Goal: Task Accomplishment & Management: Manage account settings

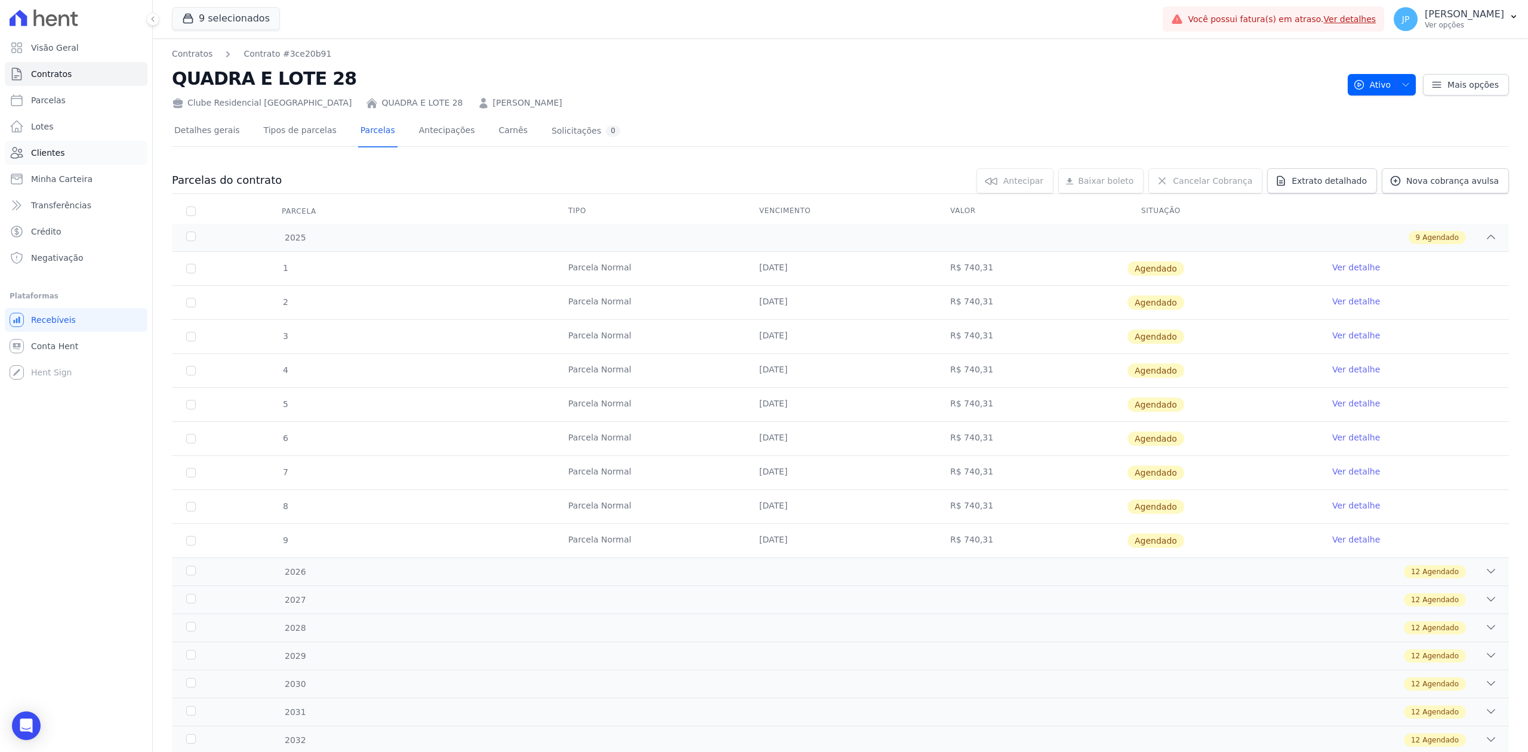
scroll to position [267, 0]
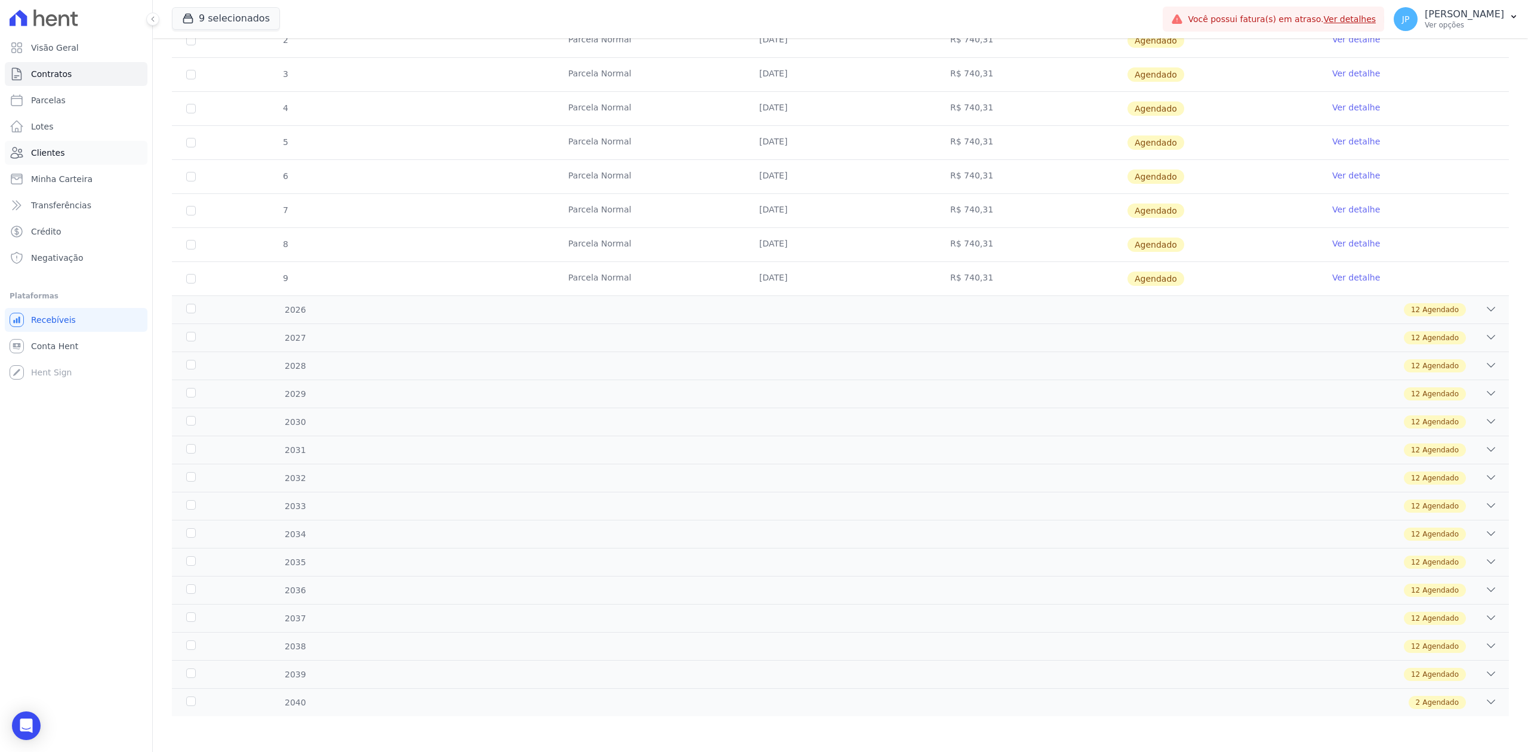
click at [56, 147] on span "Clientes" at bounding box center [47, 153] width 33 height 12
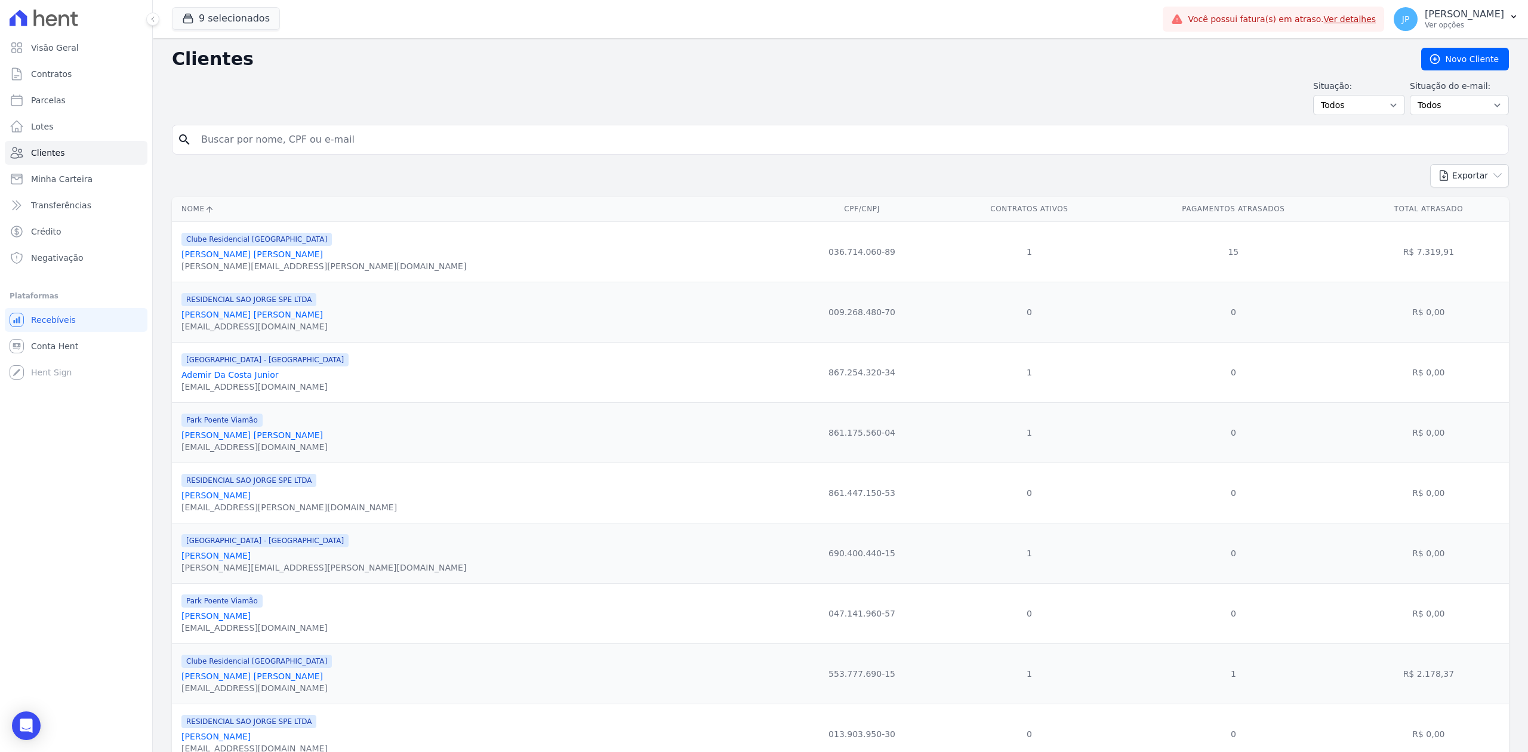
drag, startPoint x: 367, startPoint y: 141, endPoint x: 170, endPoint y: 165, distance: 198.5
paste input "[PERSON_NAME] Junior"
type input "[PERSON_NAME] Junior"
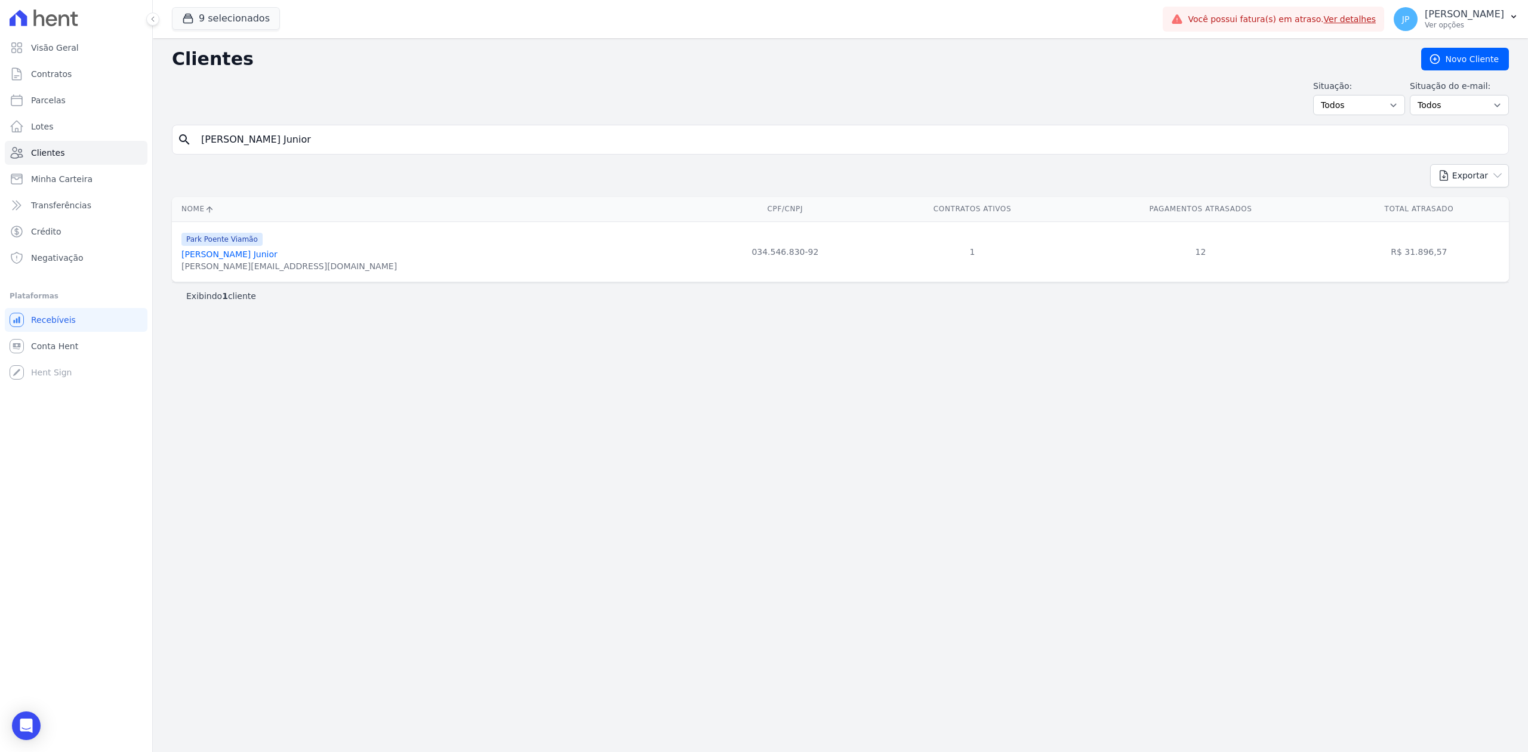
click at [278, 254] on link "[PERSON_NAME] Junior" at bounding box center [229, 255] width 96 height 10
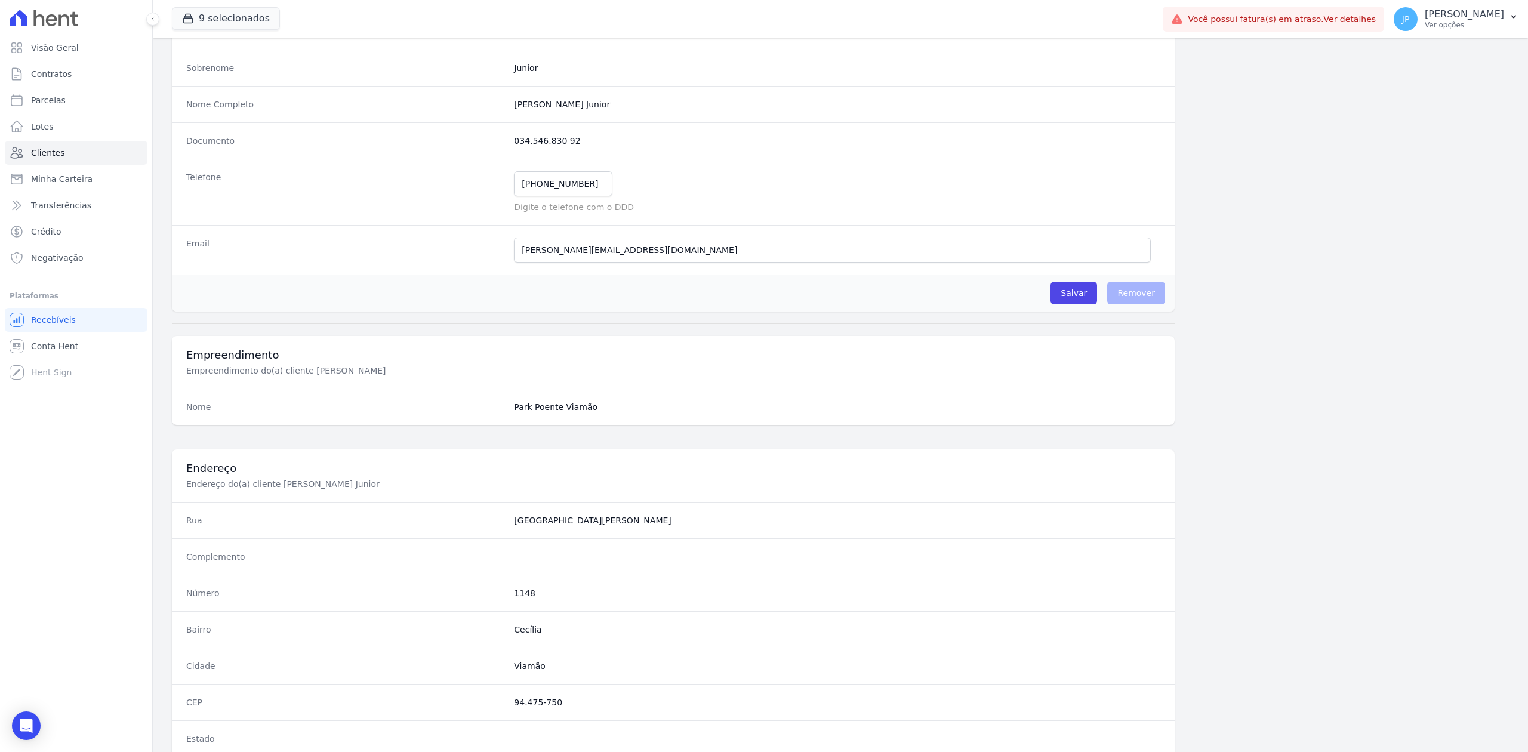
scroll to position [371, 0]
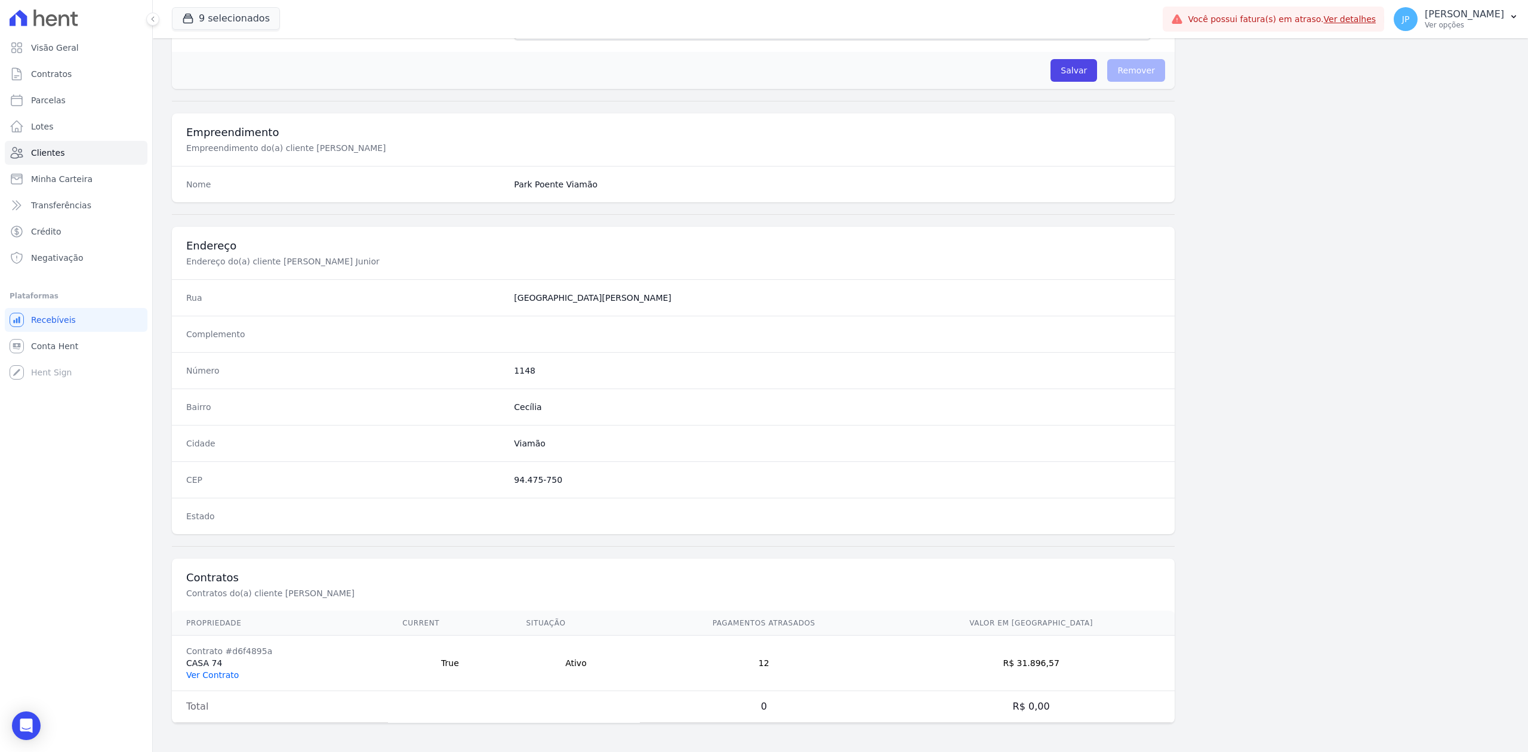
click at [196, 675] on link "Ver Contrato" at bounding box center [212, 675] width 53 height 10
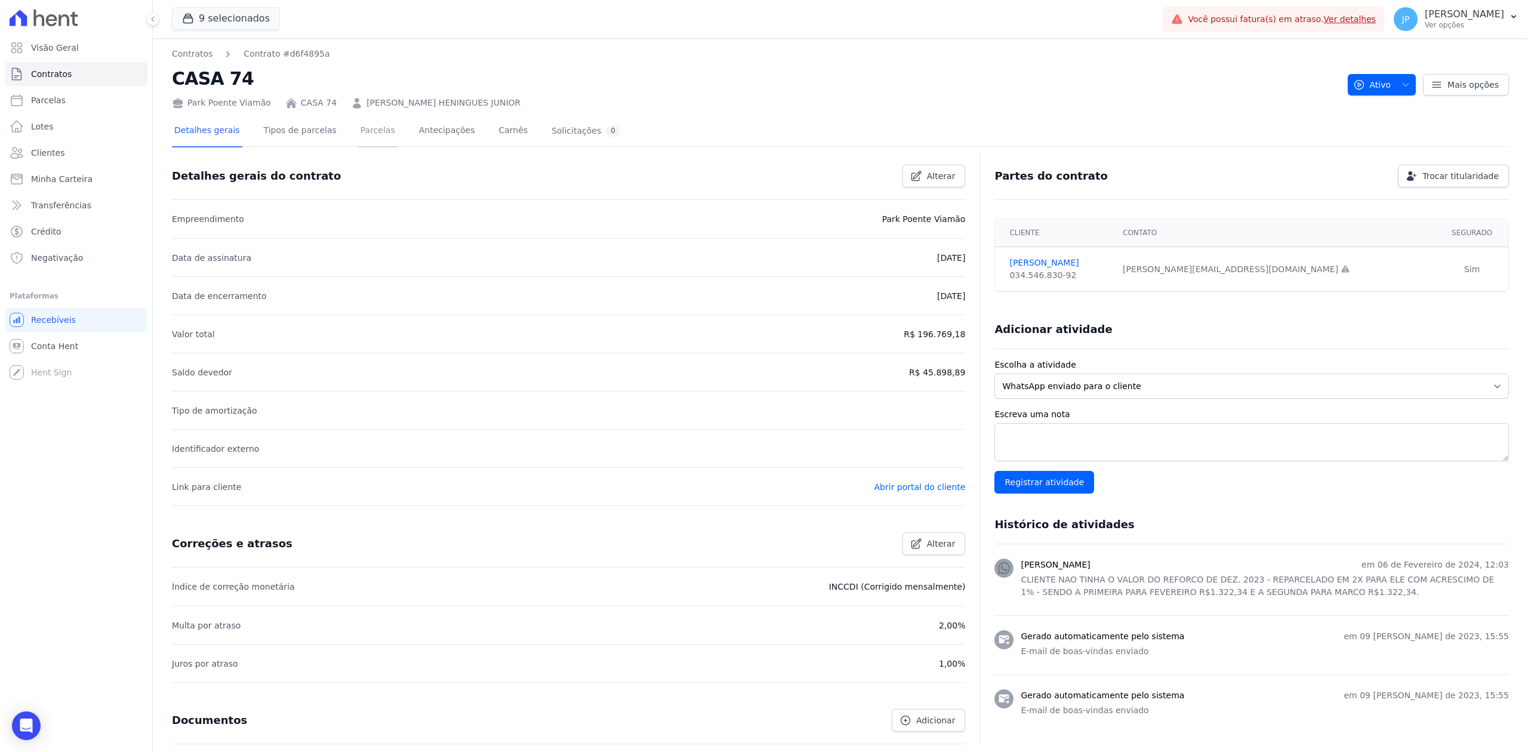
click at [375, 133] on link "Parcelas" at bounding box center [377, 132] width 39 height 32
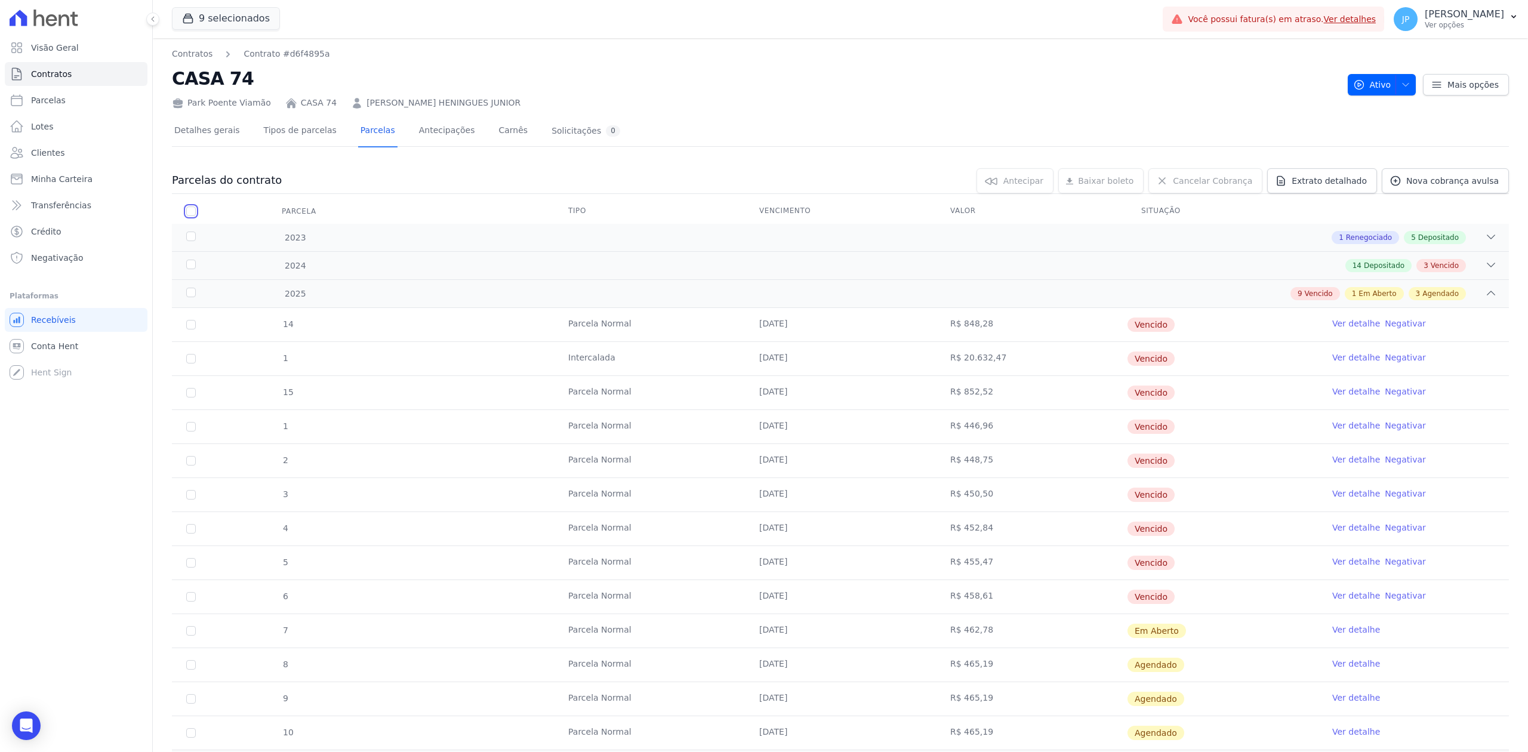
click at [193, 213] on input "checkbox" at bounding box center [191, 212] width 10 height 10
checkbox input "true"
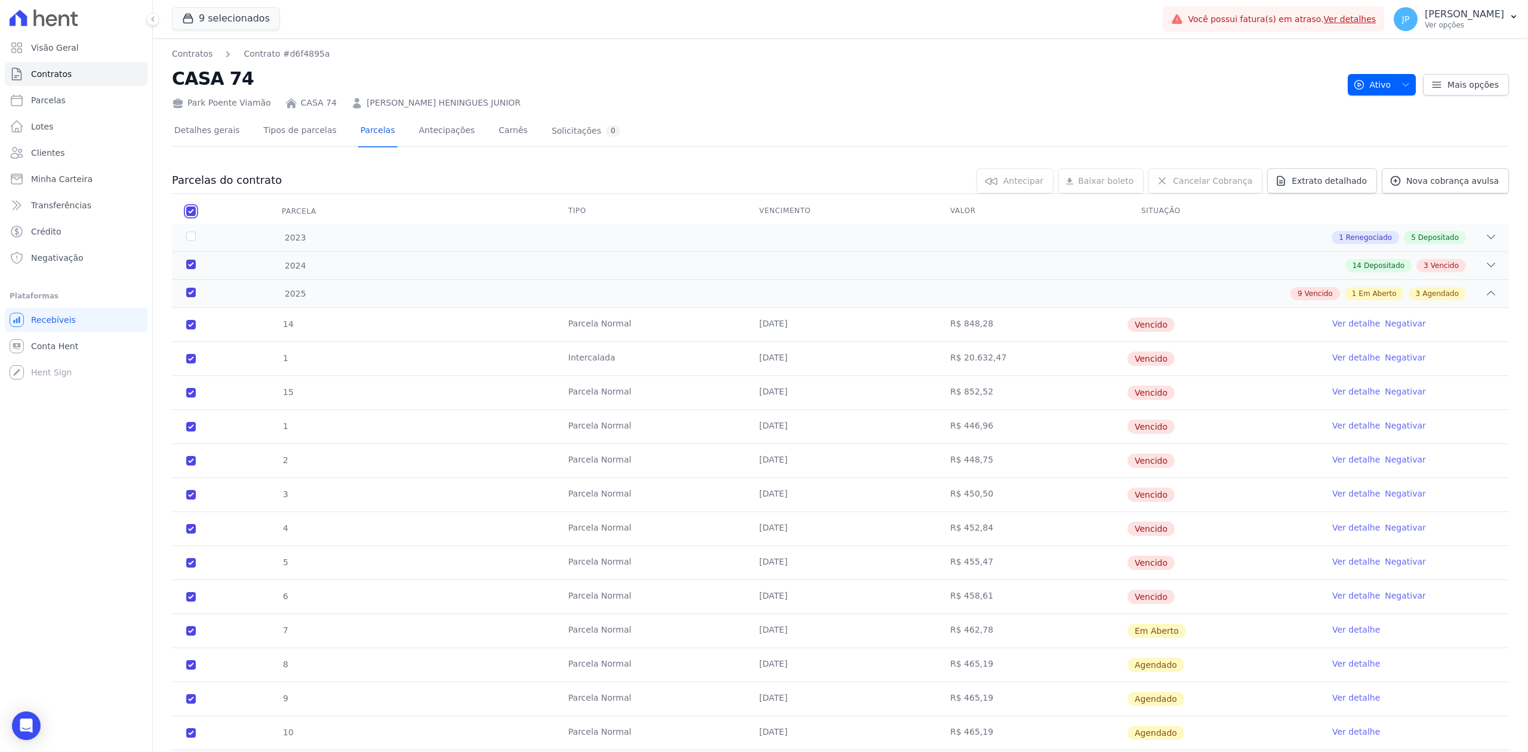
checkbox input "true"
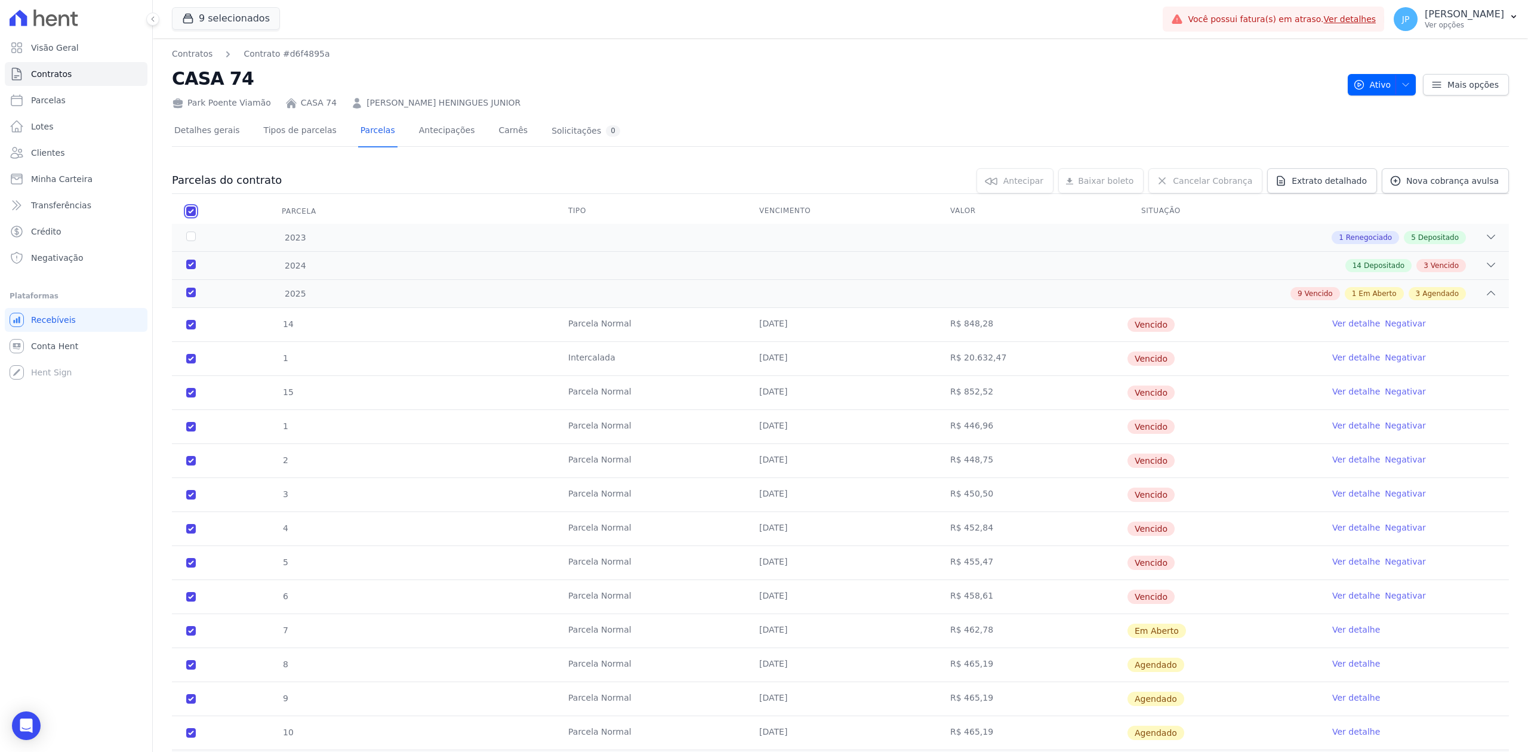
checkbox input "true"
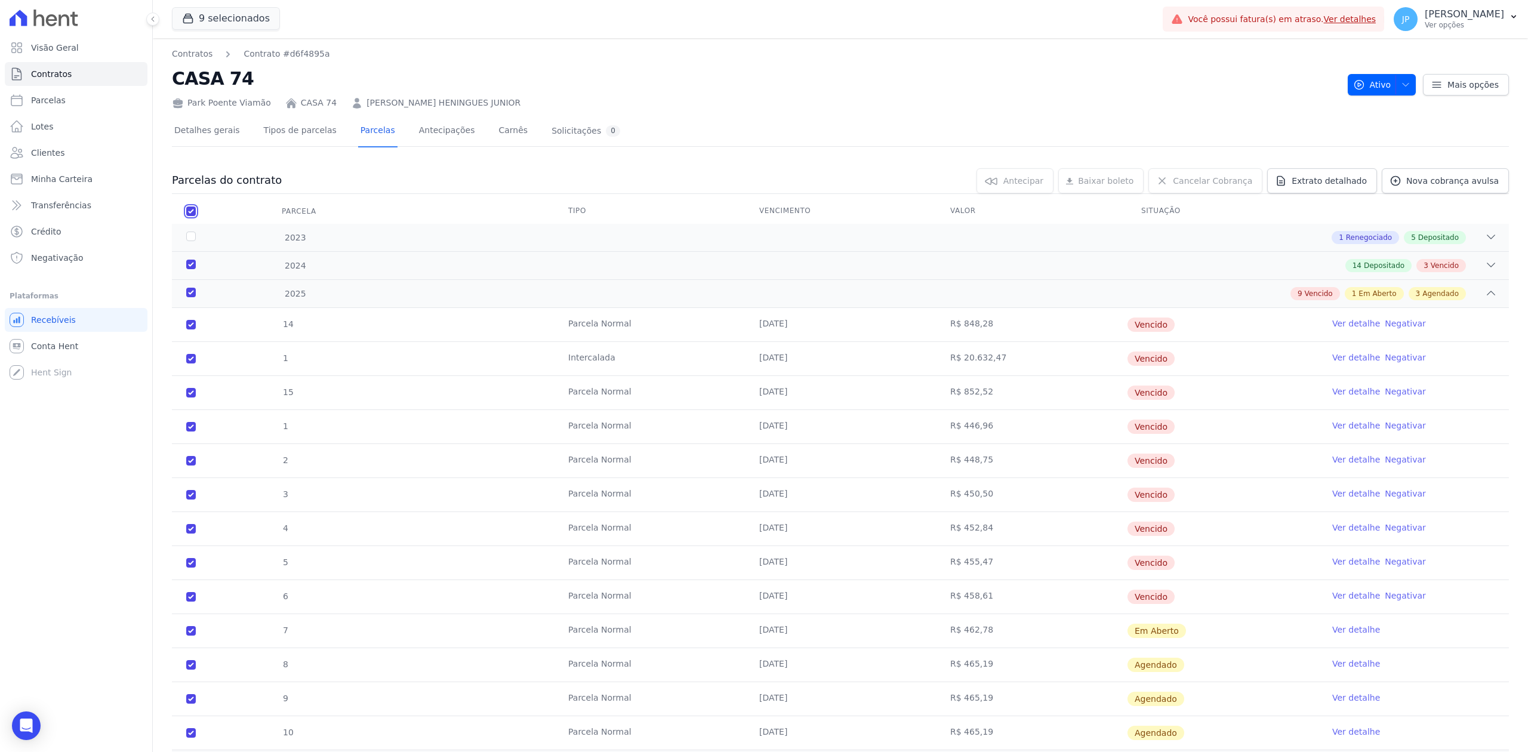
checkbox input "true"
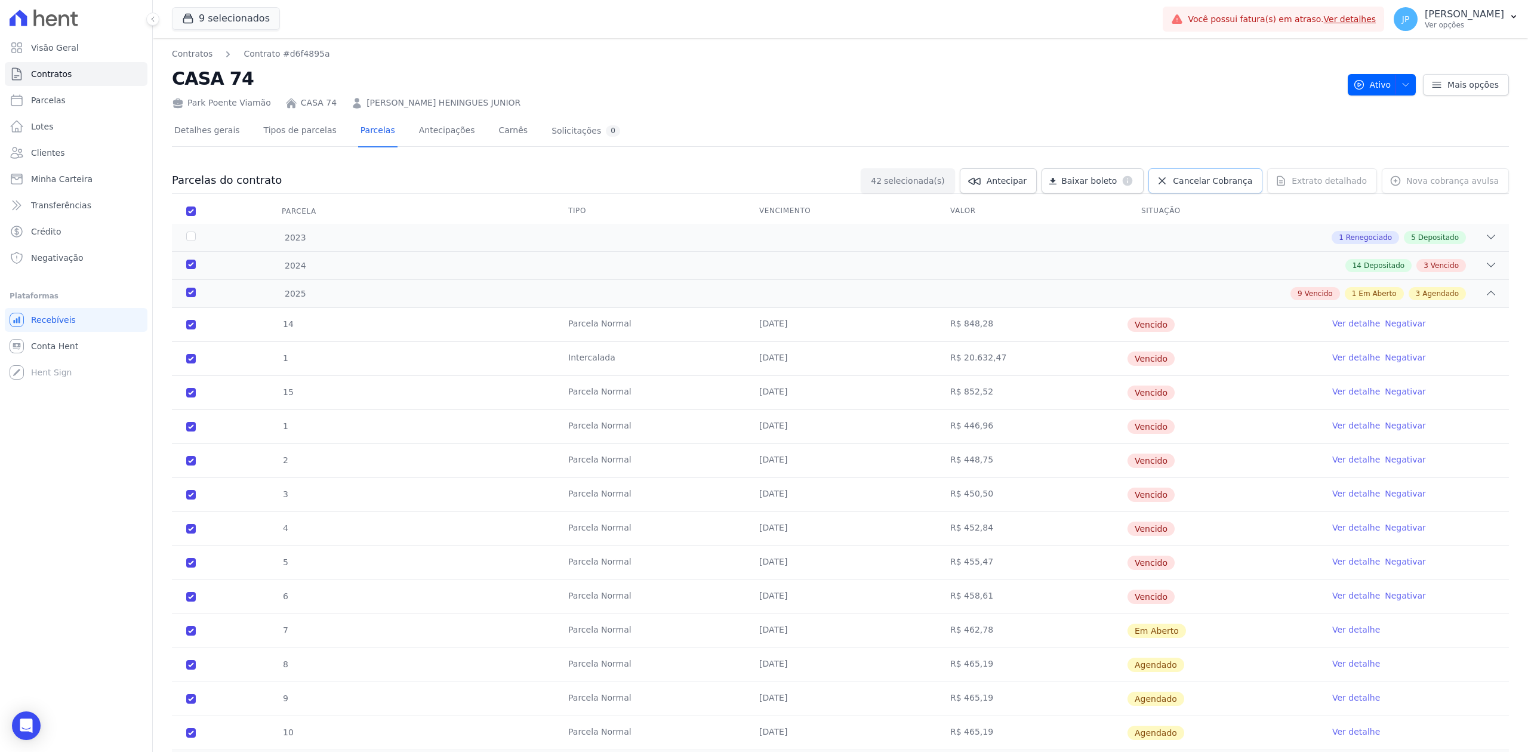
click at [1205, 184] on span "Cancelar Cobrança" at bounding box center [1212, 181] width 79 height 12
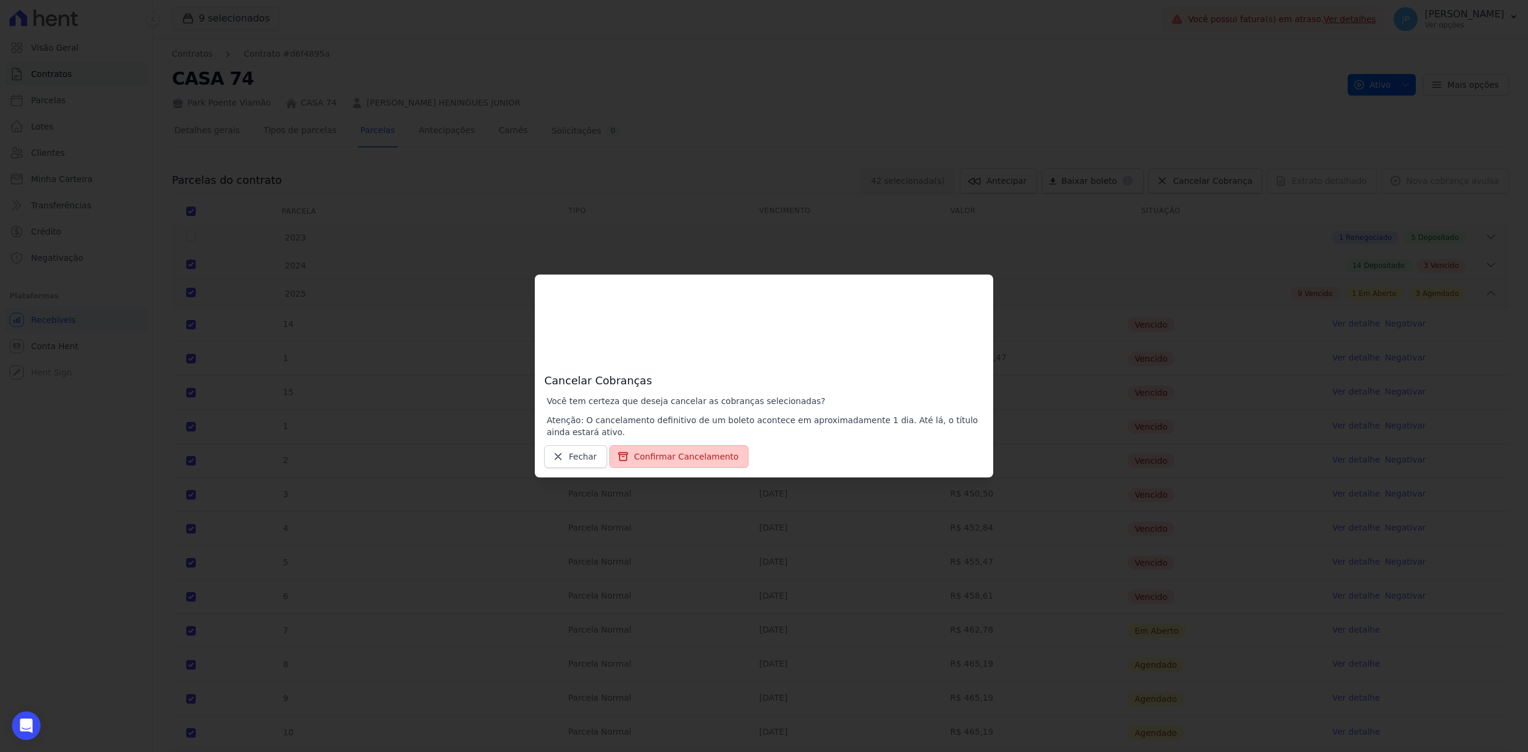
click at [699, 456] on button "Confirmar Cancelamento" at bounding box center [679, 456] width 139 height 23
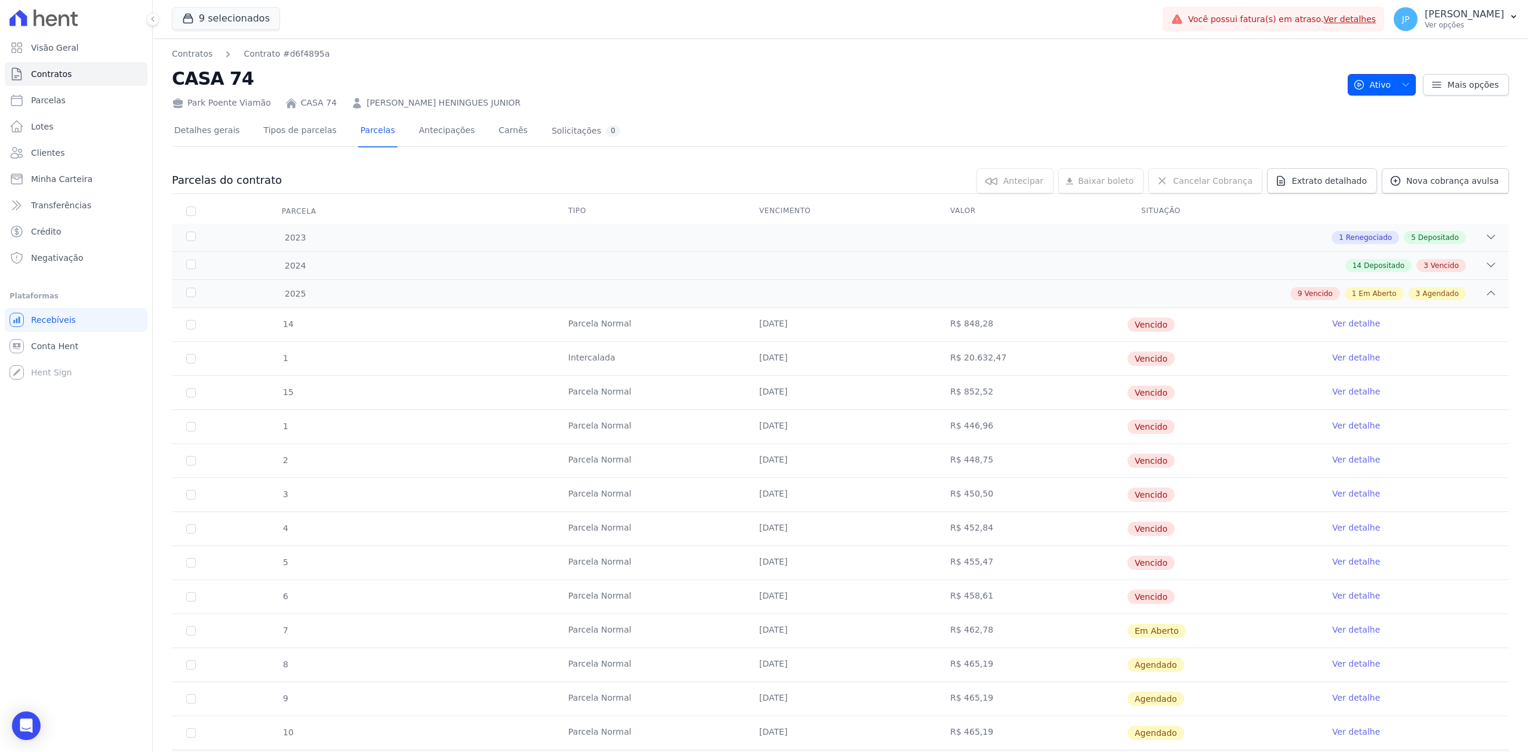
click at [1396, 91] on span "button" at bounding box center [1403, 84] width 15 height 19
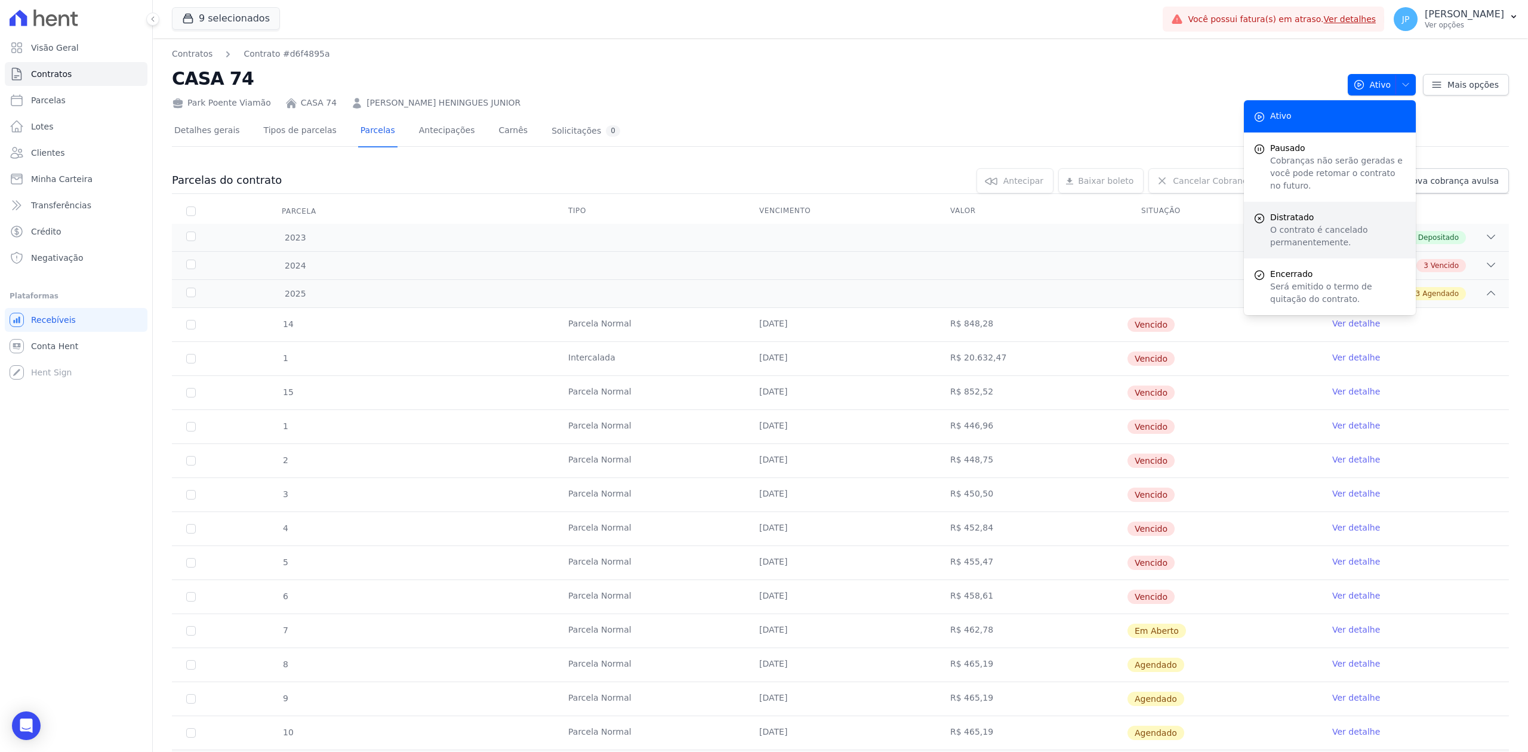
click at [1305, 224] on p "O contrato é cancelado permanentemente." at bounding box center [1338, 236] width 136 height 25
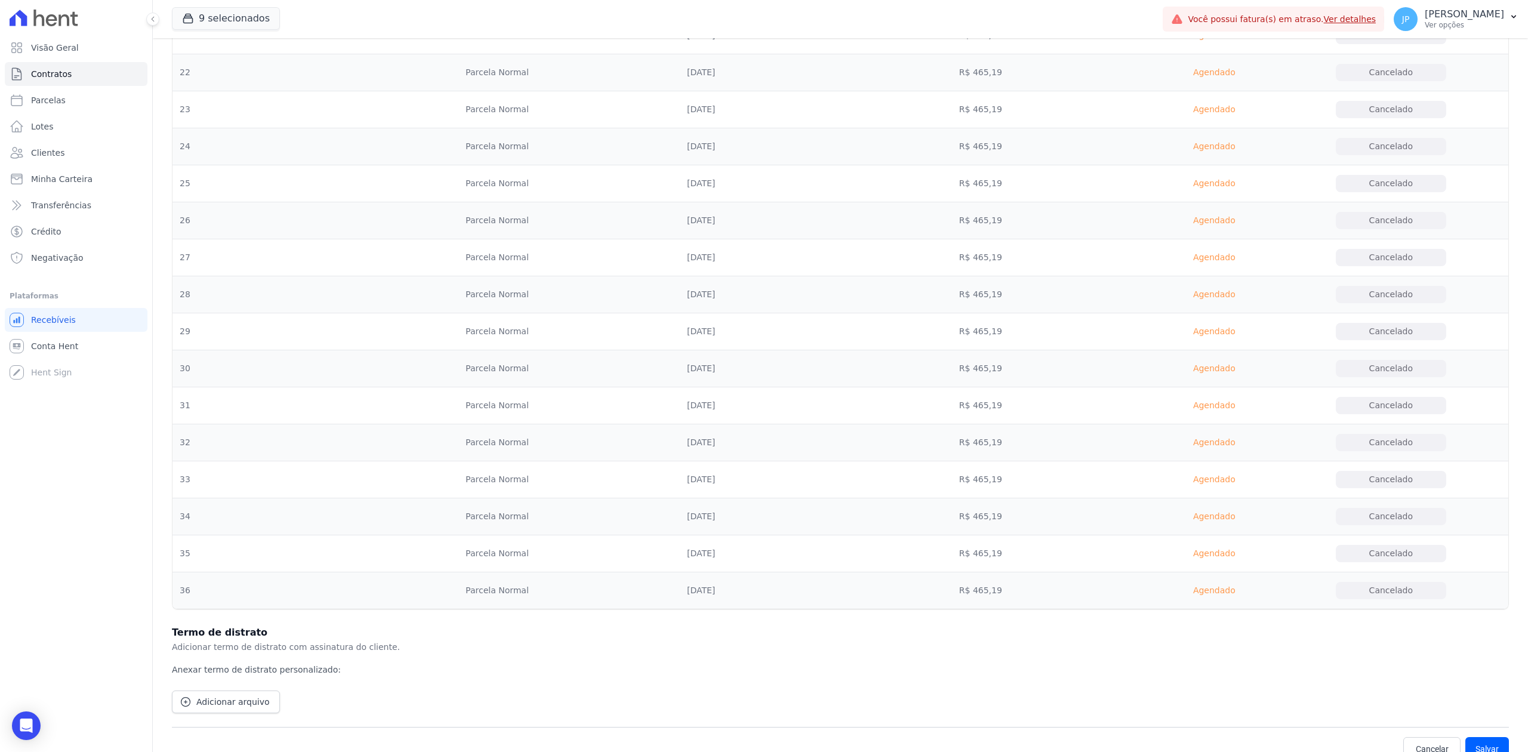
scroll to position [1376, 0]
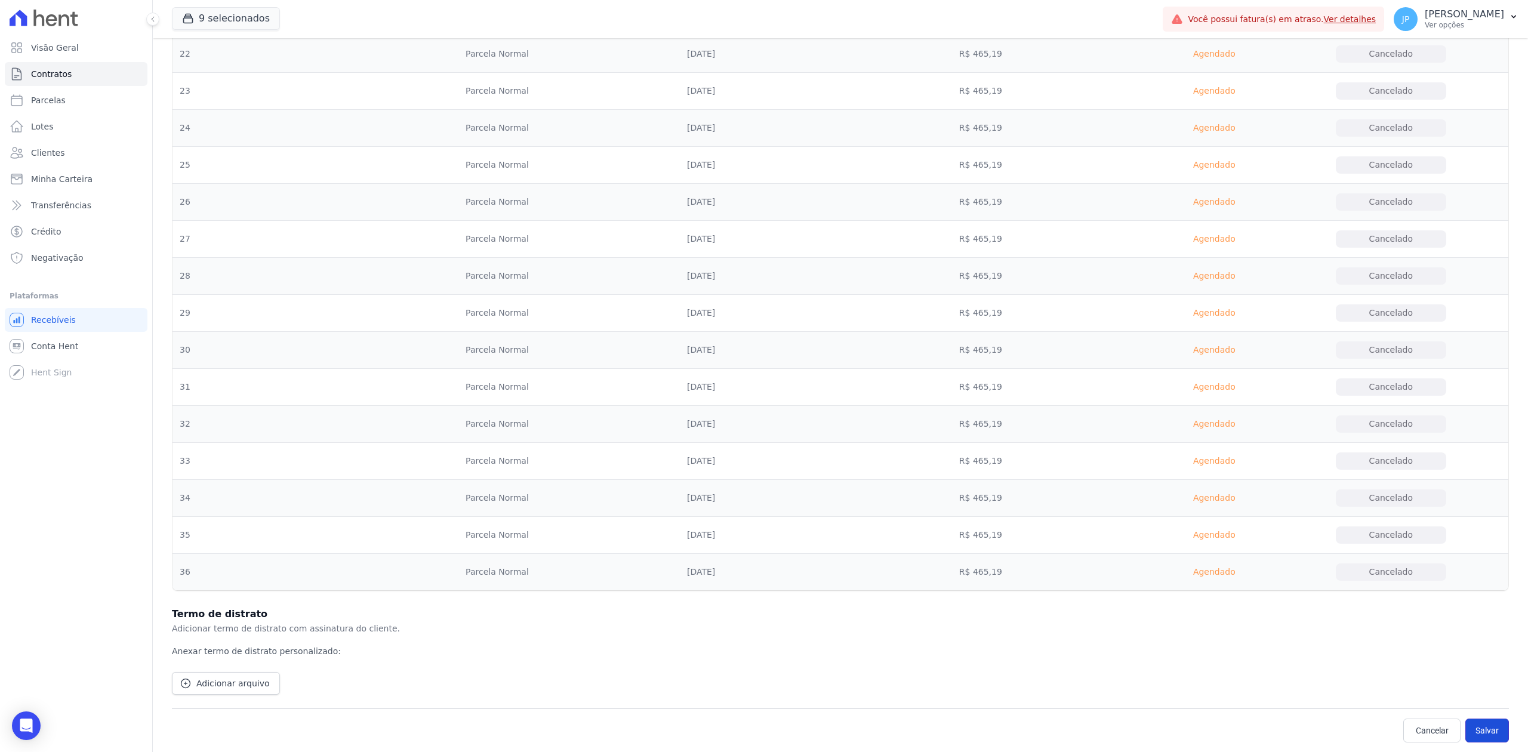
click at [1476, 734] on button "Salvar" at bounding box center [1488, 731] width 44 height 24
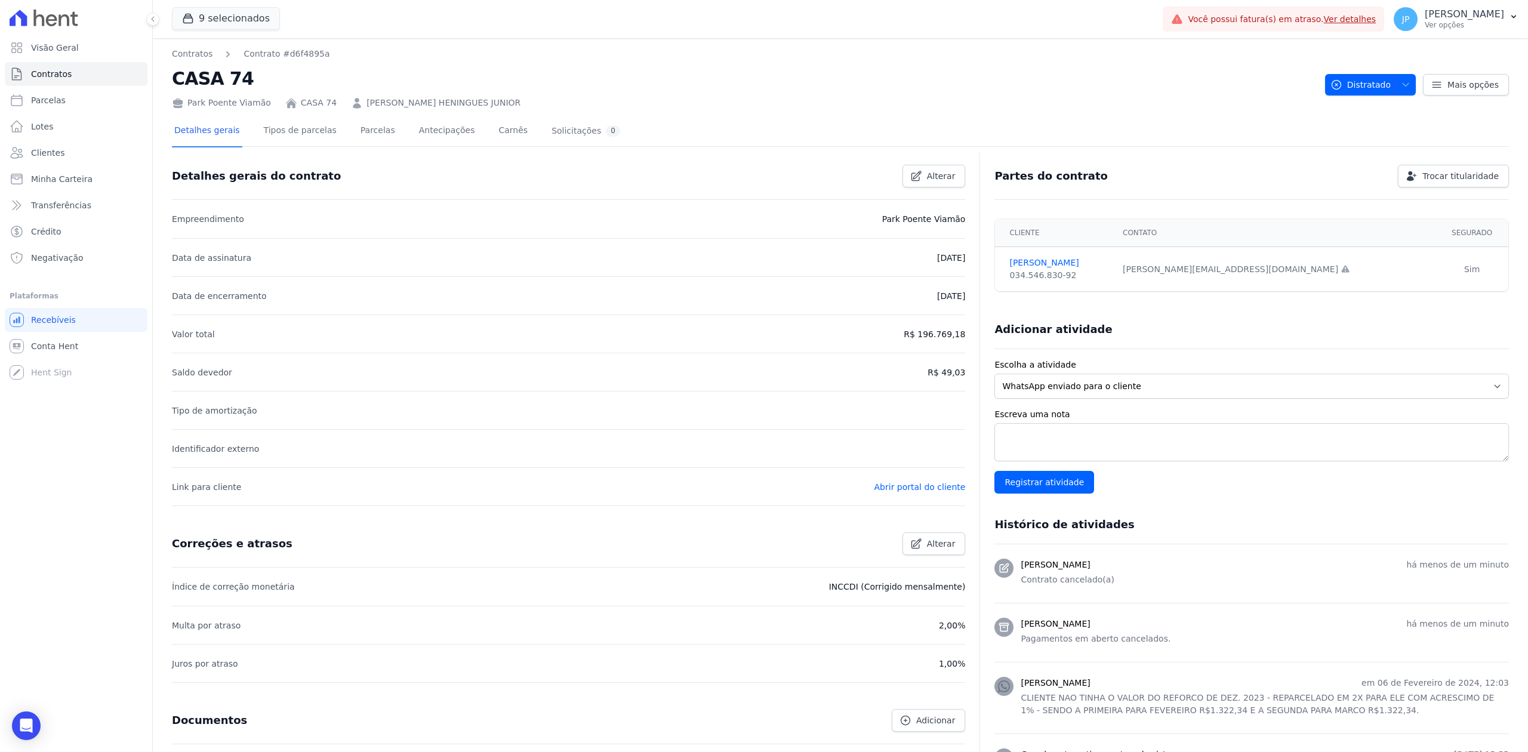
click at [399, 98] on link "[PERSON_NAME] HENINGUES JUNIOR" at bounding box center [444, 103] width 154 height 13
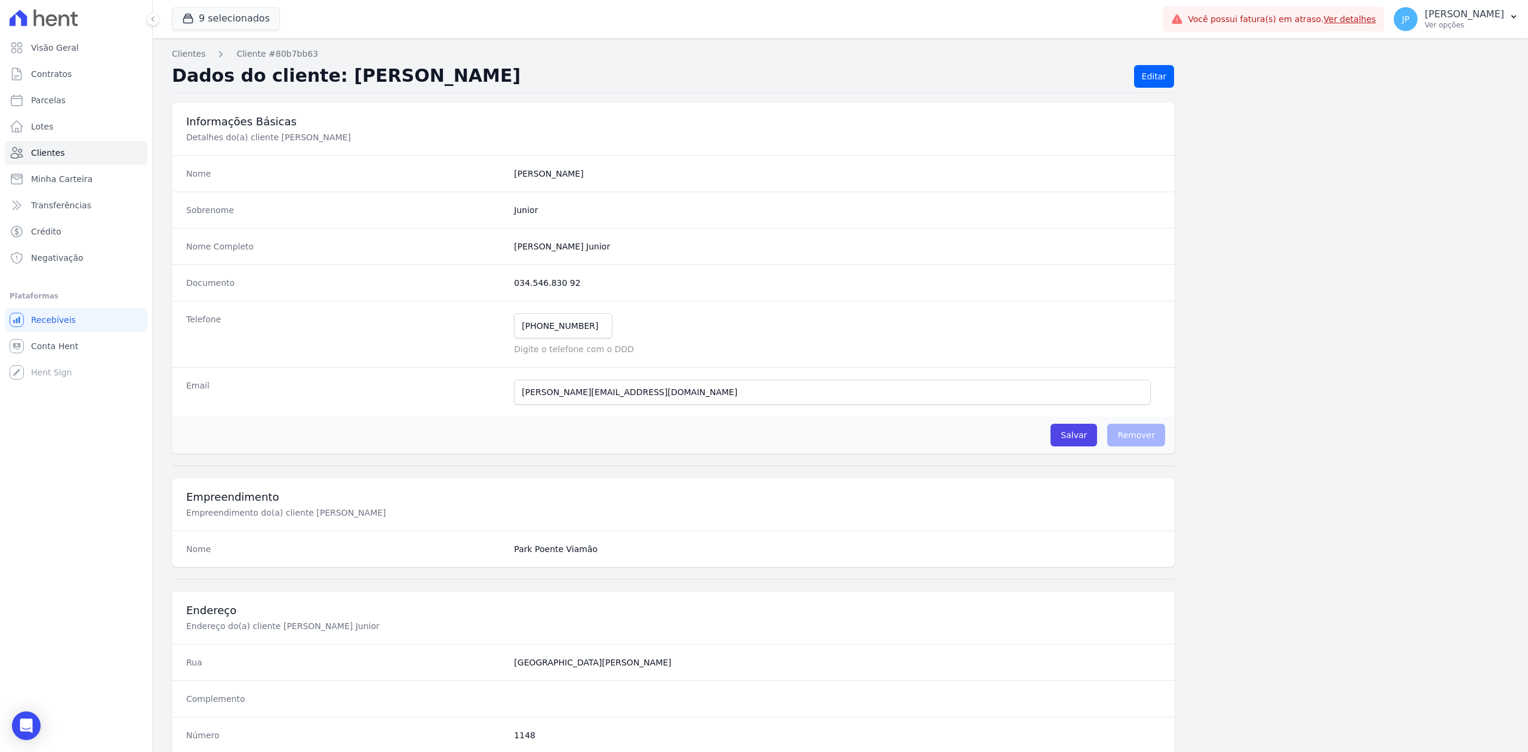
click at [683, 245] on completo "[PERSON_NAME] Junior" at bounding box center [837, 247] width 647 height 12
drag, startPoint x: 596, startPoint y: 289, endPoint x: 488, endPoint y: 294, distance: 107.6
click at [488, 294] on div "Documento 034.546.830 92" at bounding box center [673, 282] width 1003 height 36
copy div "034.546.830 92"
